Goal: Information Seeking & Learning: Learn about a topic

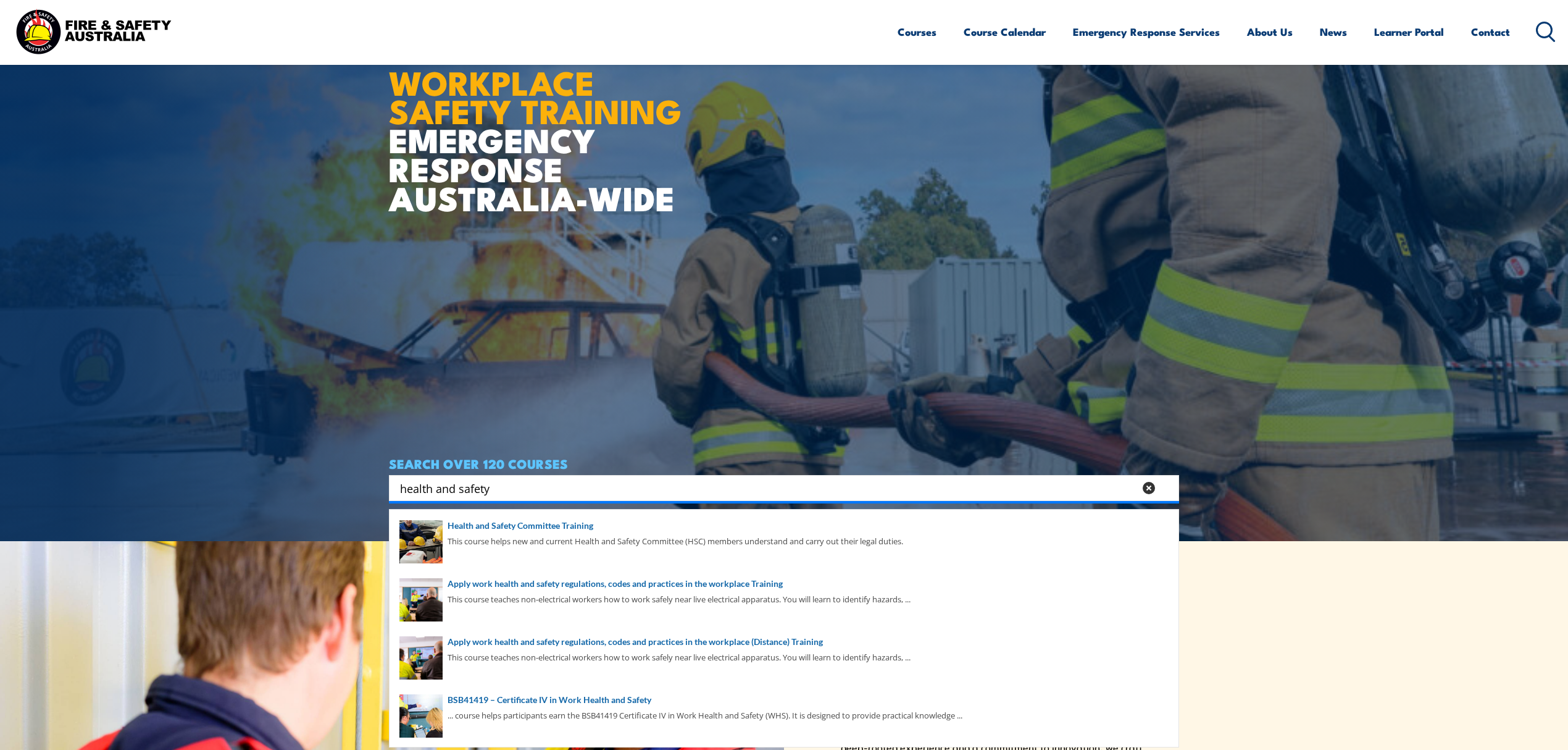
scroll to position [248, 0]
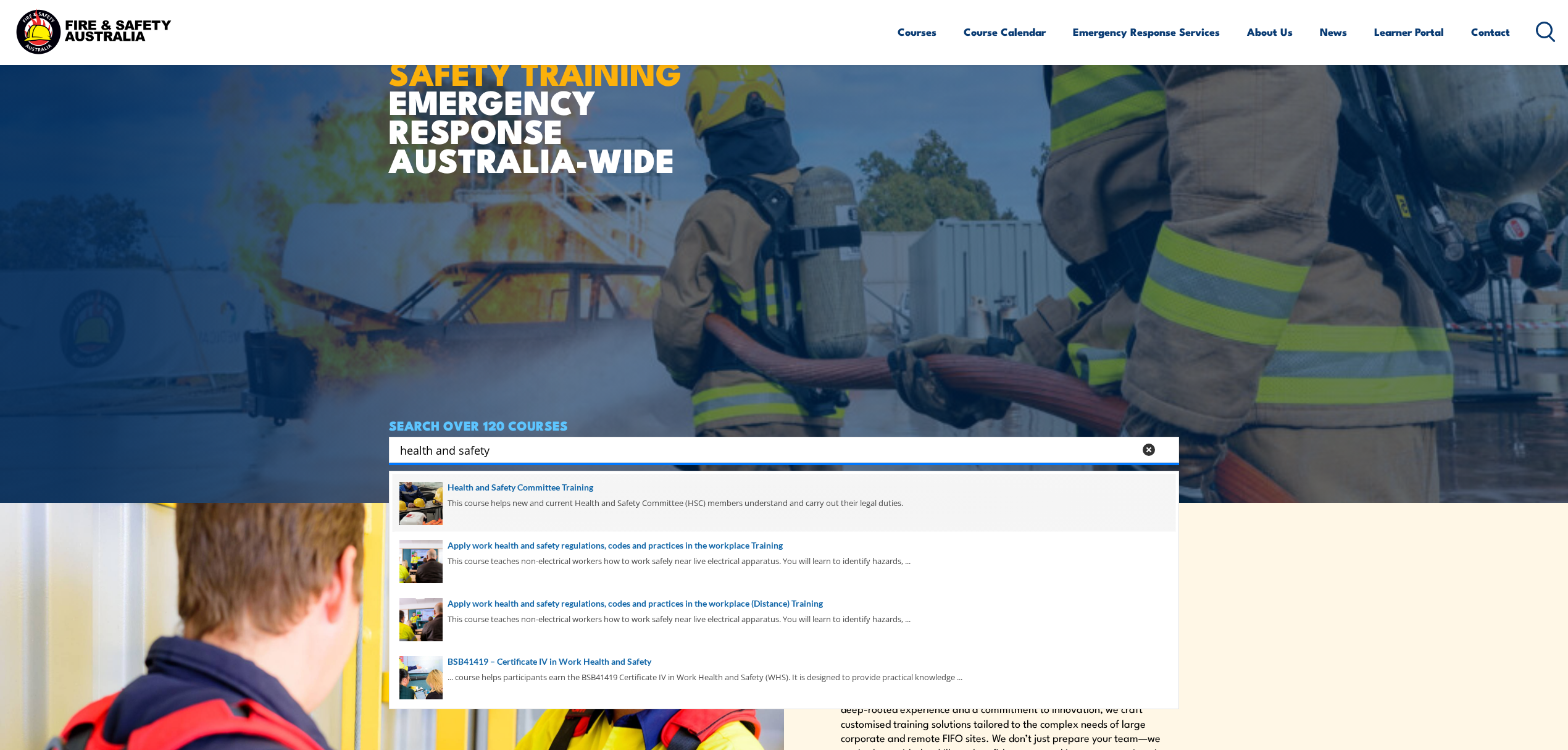
type input "health and safety"
click at [553, 505] on span at bounding box center [784, 502] width 783 height 58
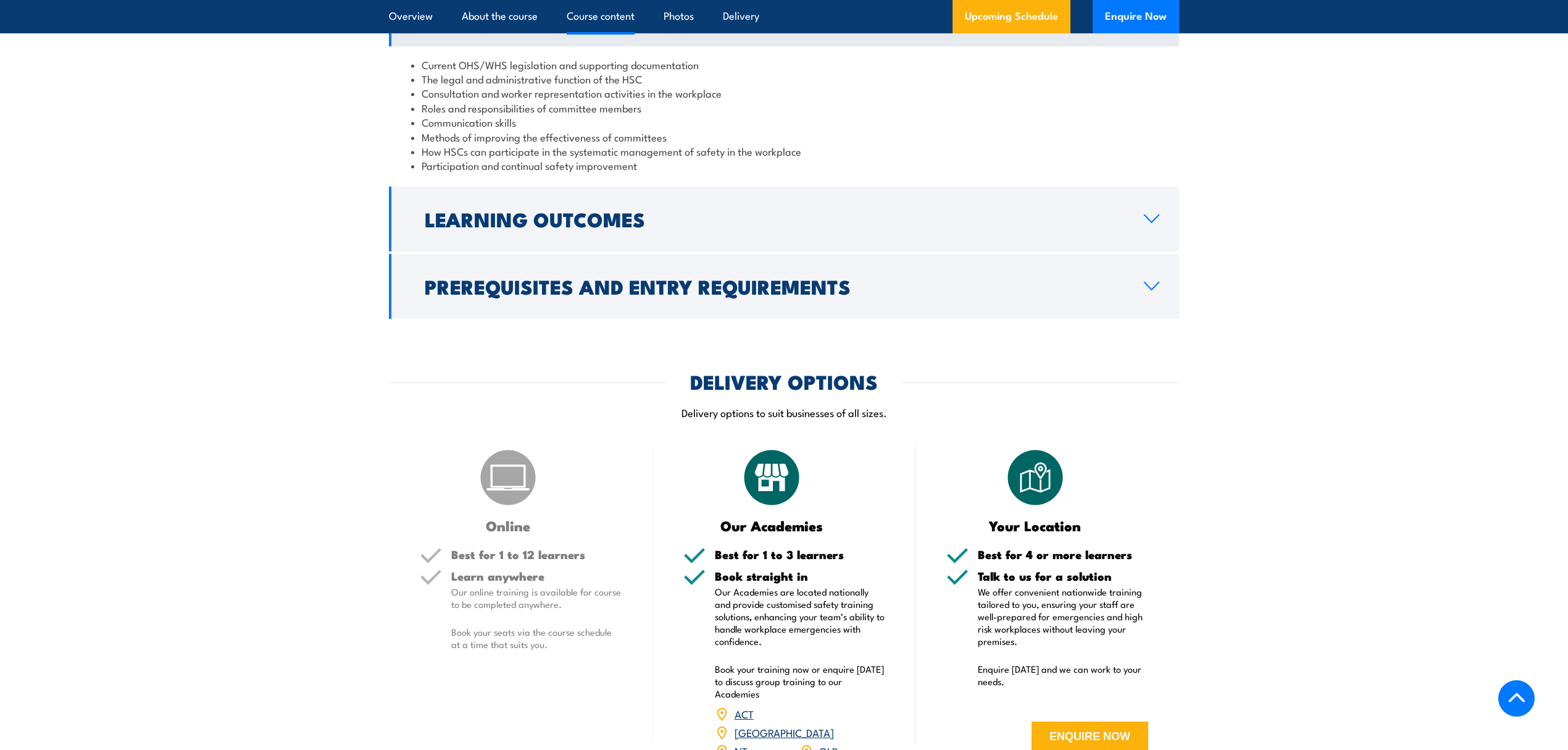
scroll to position [988, 0]
